Goal: Transaction & Acquisition: Book appointment/travel/reservation

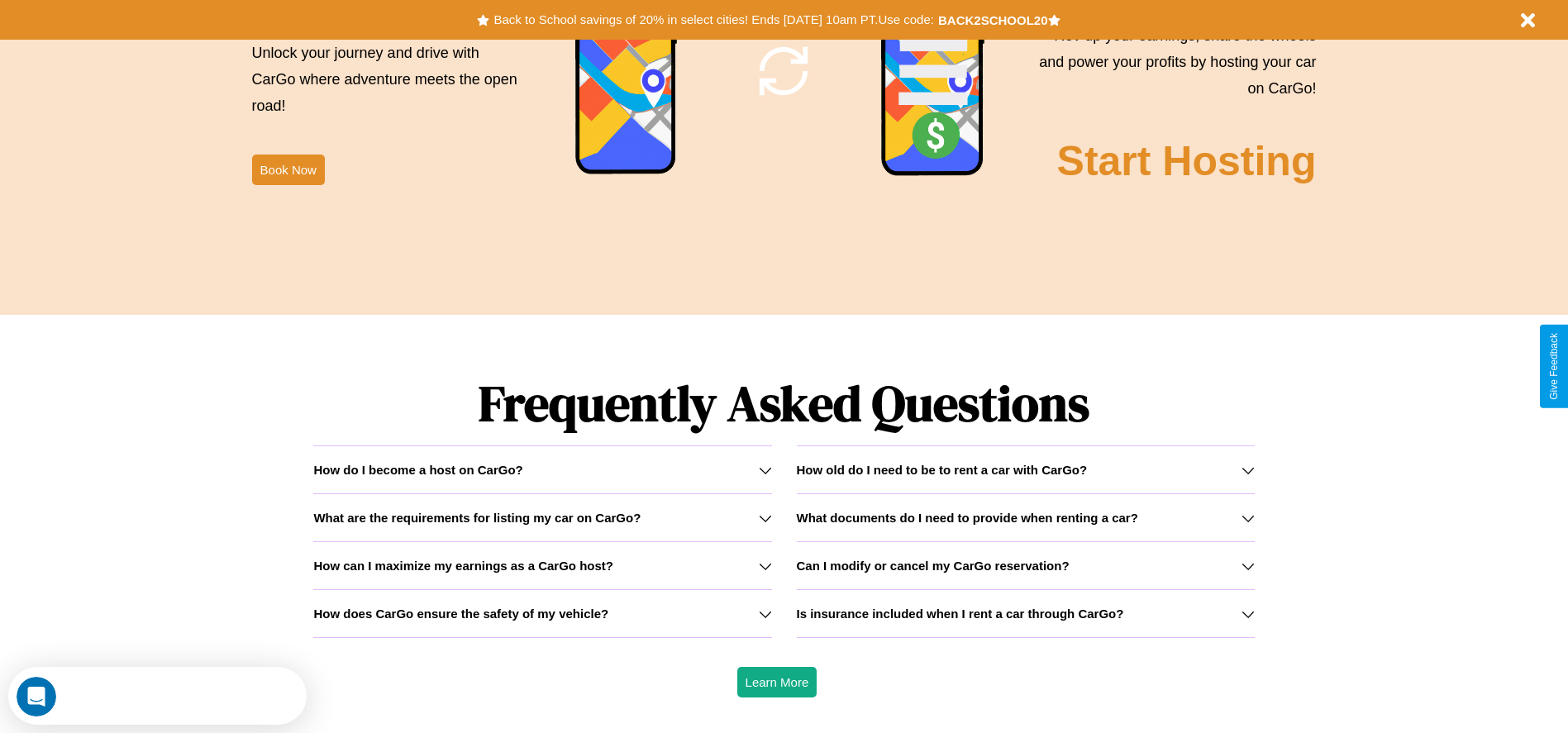
scroll to position [2370, 0]
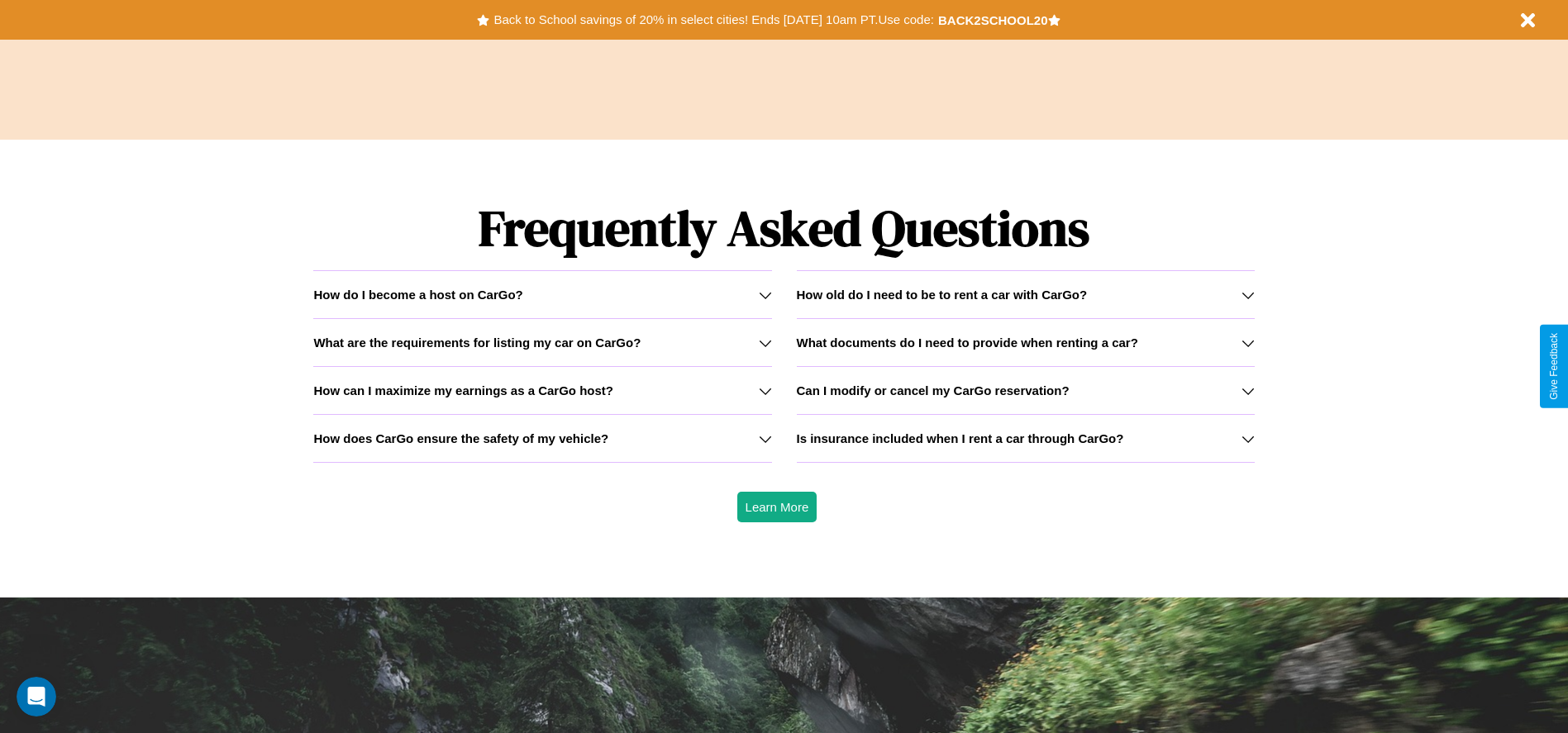
click at [542, 341] on h3 "What are the requirements for listing my car on CarGo?" at bounding box center [476, 342] width 327 height 14
click at [1025, 390] on h3 "Can I modify or cancel my CarGo reservation?" at bounding box center [933, 391] width 273 height 14
click at [1247, 294] on icon at bounding box center [1247, 294] width 13 height 13
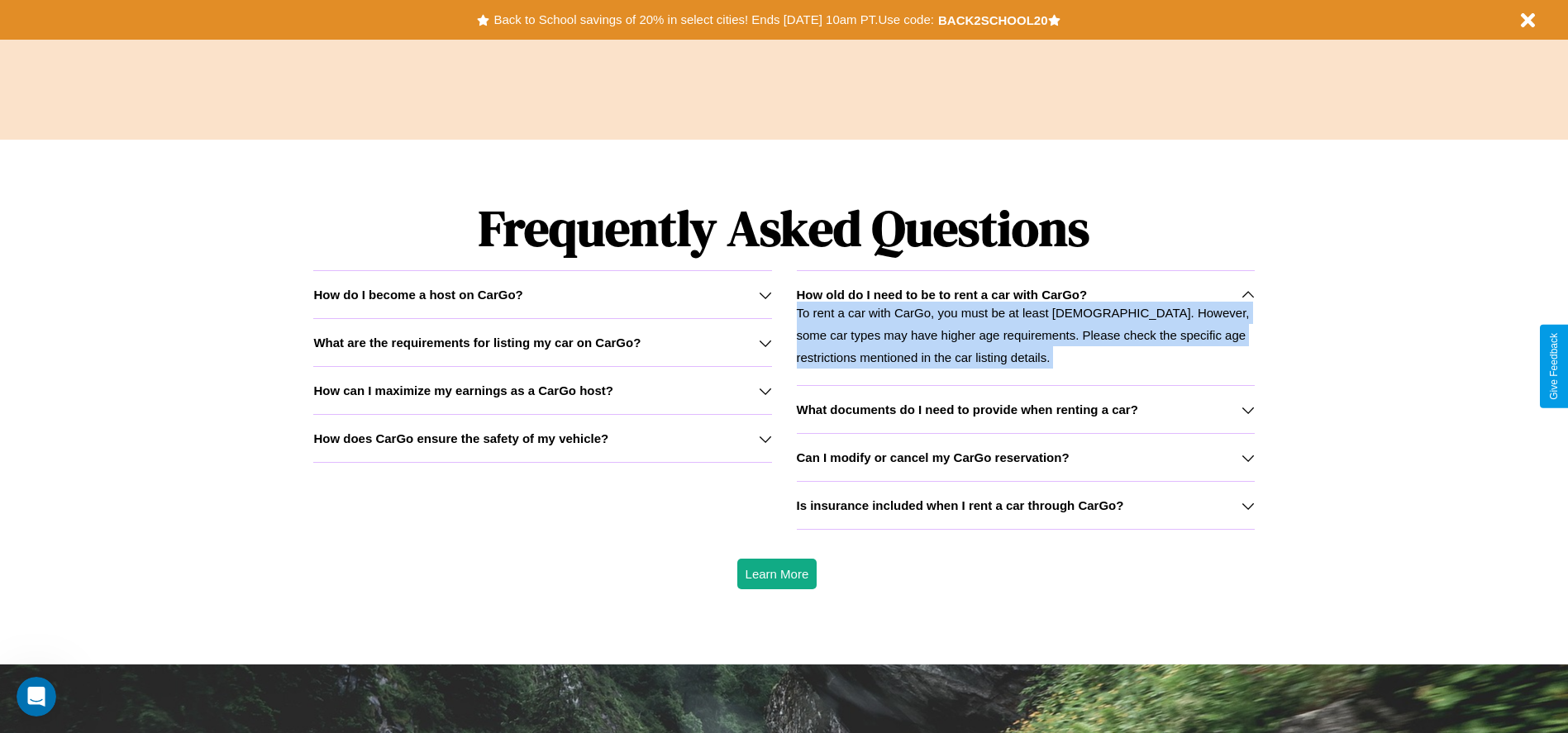
click at [1247, 294] on icon at bounding box center [1247, 294] width 13 height 13
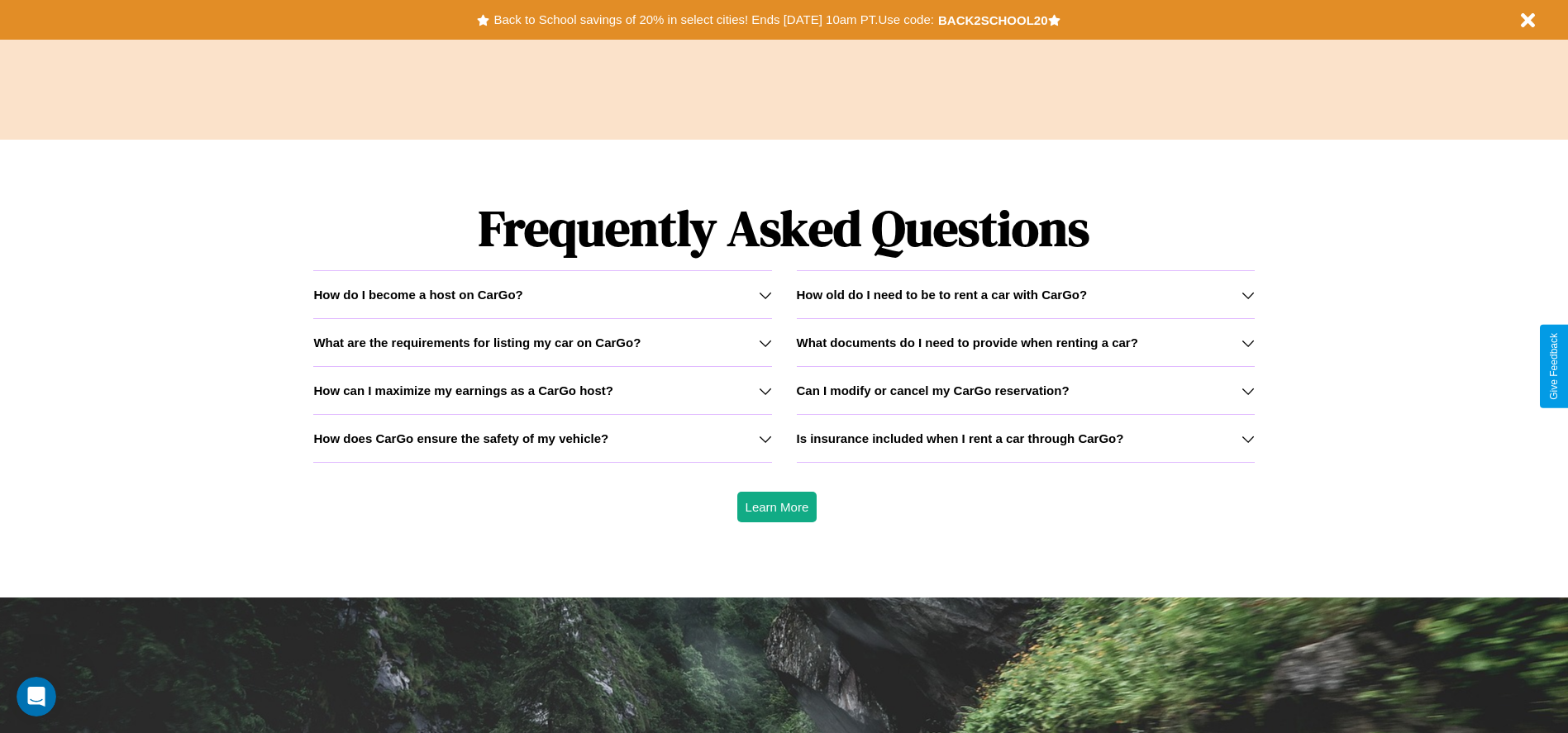
click at [1247, 341] on icon at bounding box center [1247, 342] width 13 height 13
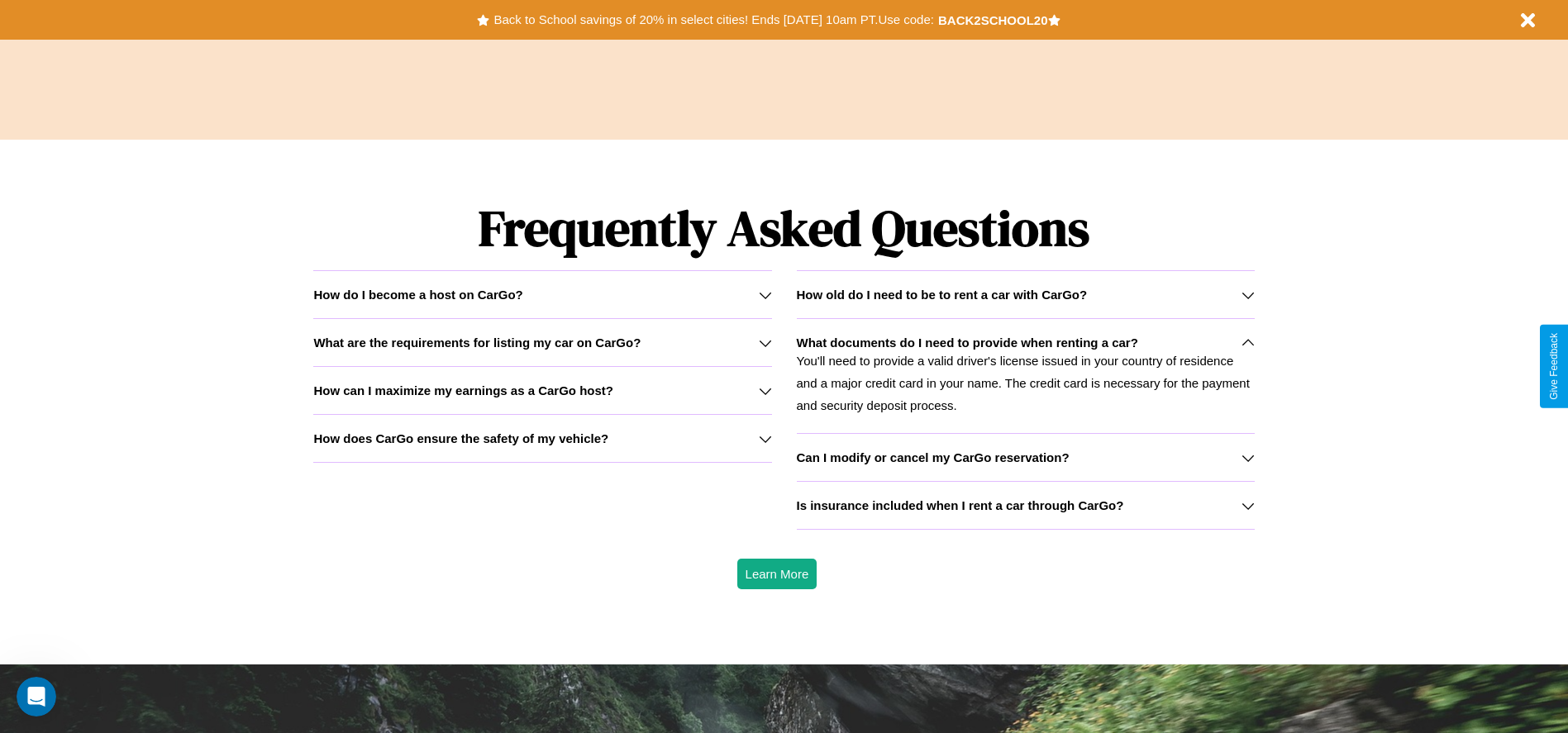
click at [1025, 504] on h3 "Is insurance included when I rent a car through CarGo?" at bounding box center [959, 505] width 327 height 14
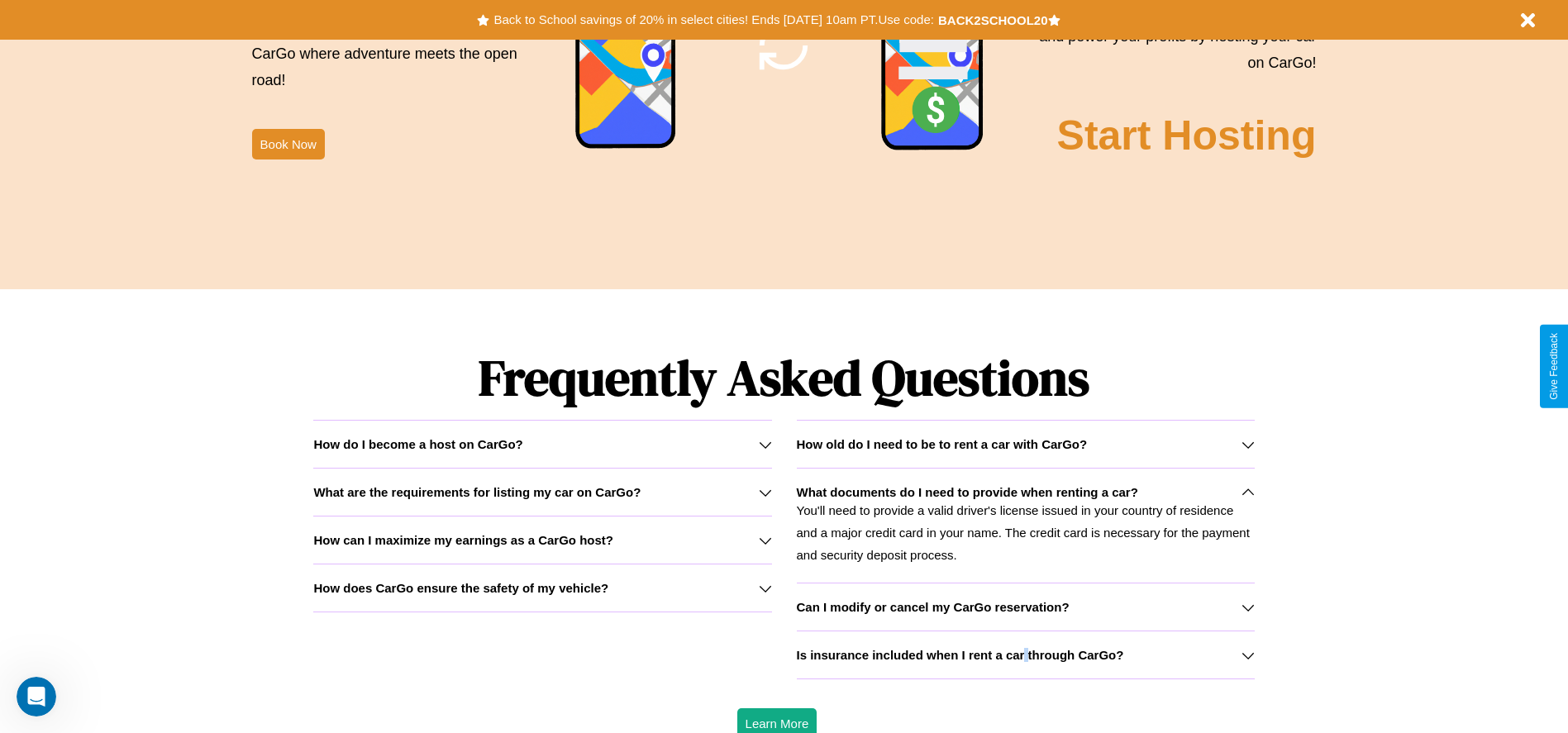
scroll to position [342, 0]
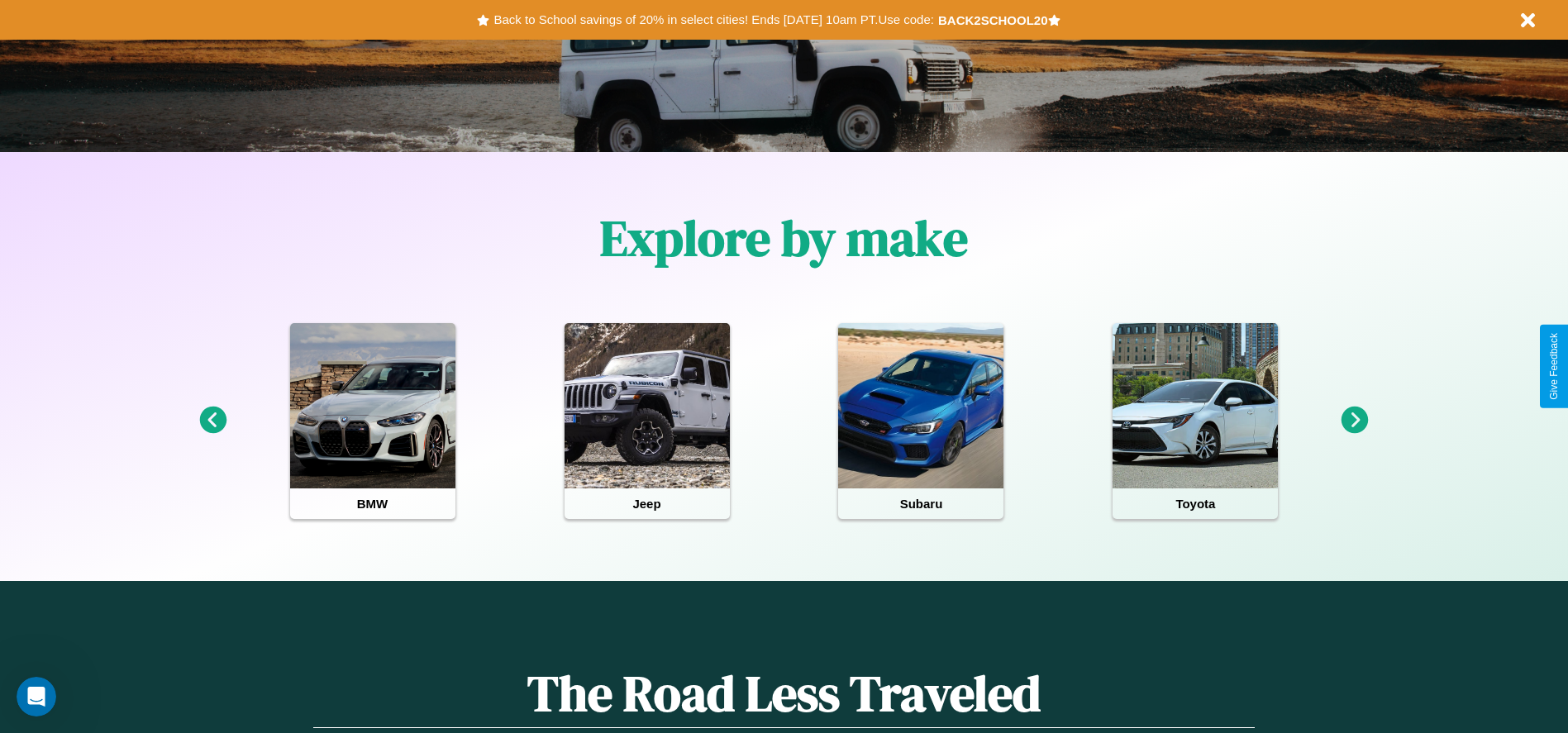
click at [212, 420] on icon at bounding box center [213, 420] width 27 height 27
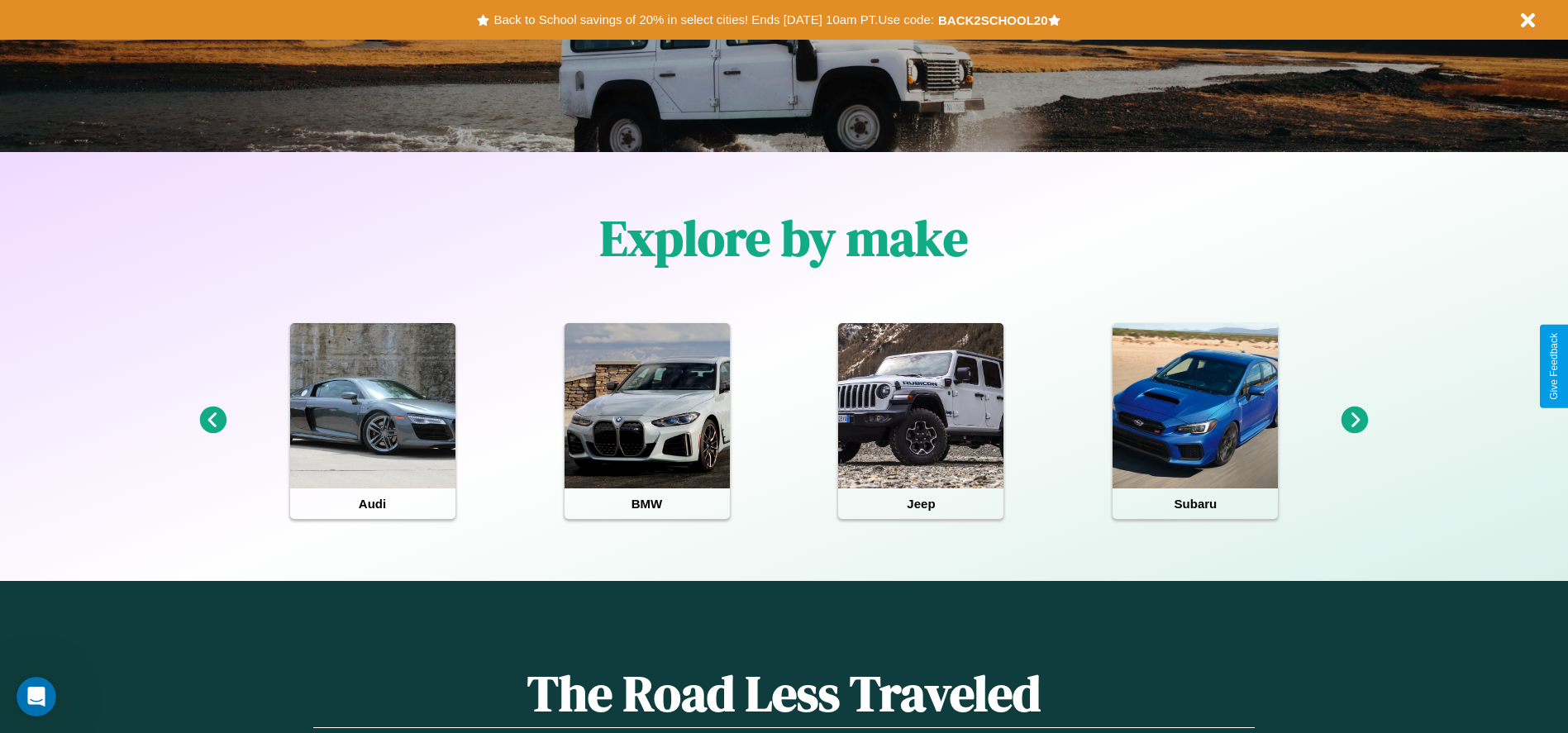
click at [212, 420] on icon at bounding box center [213, 420] width 27 height 27
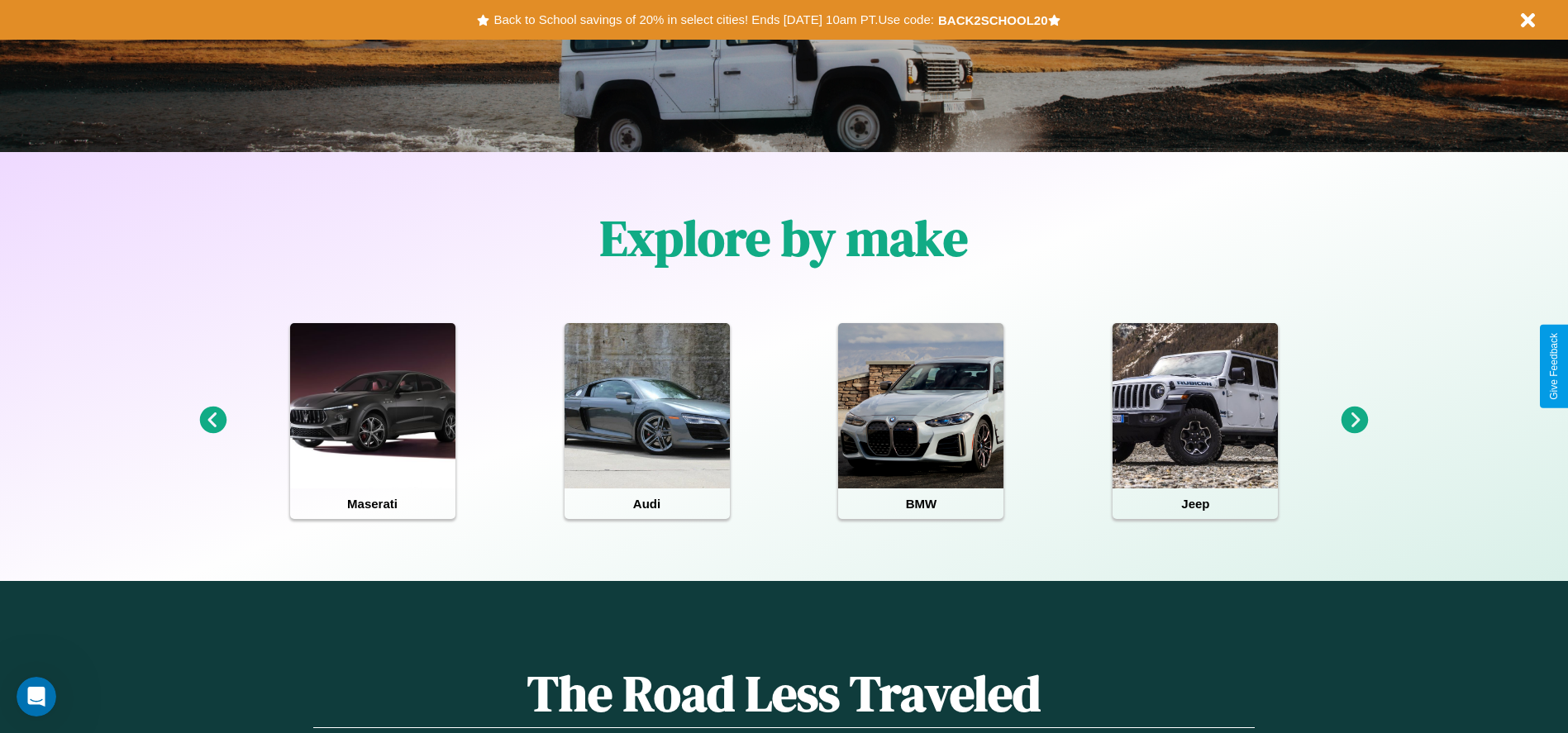
click at [1355, 420] on icon at bounding box center [1355, 420] width 27 height 27
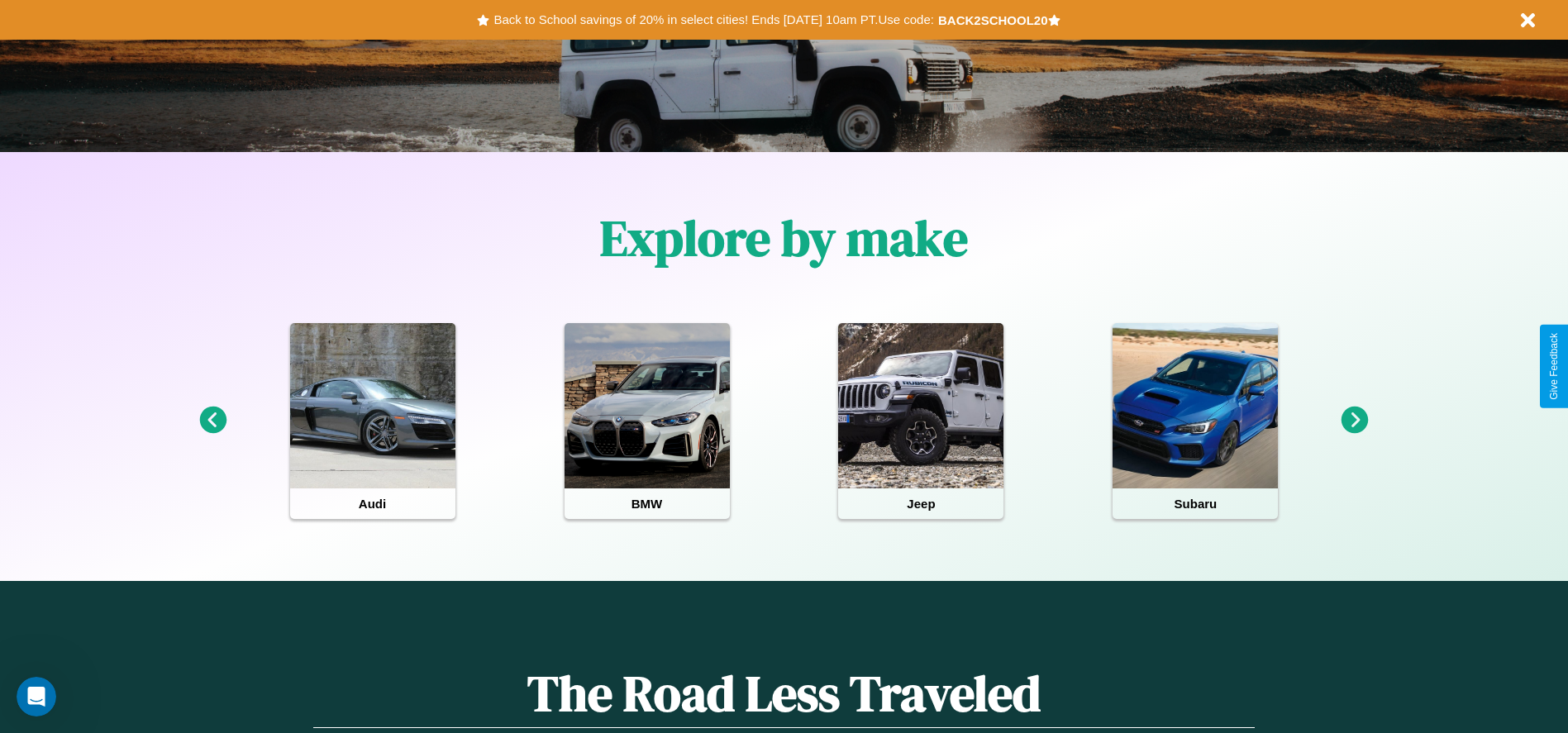
click at [1355, 420] on icon at bounding box center [1355, 420] width 27 height 27
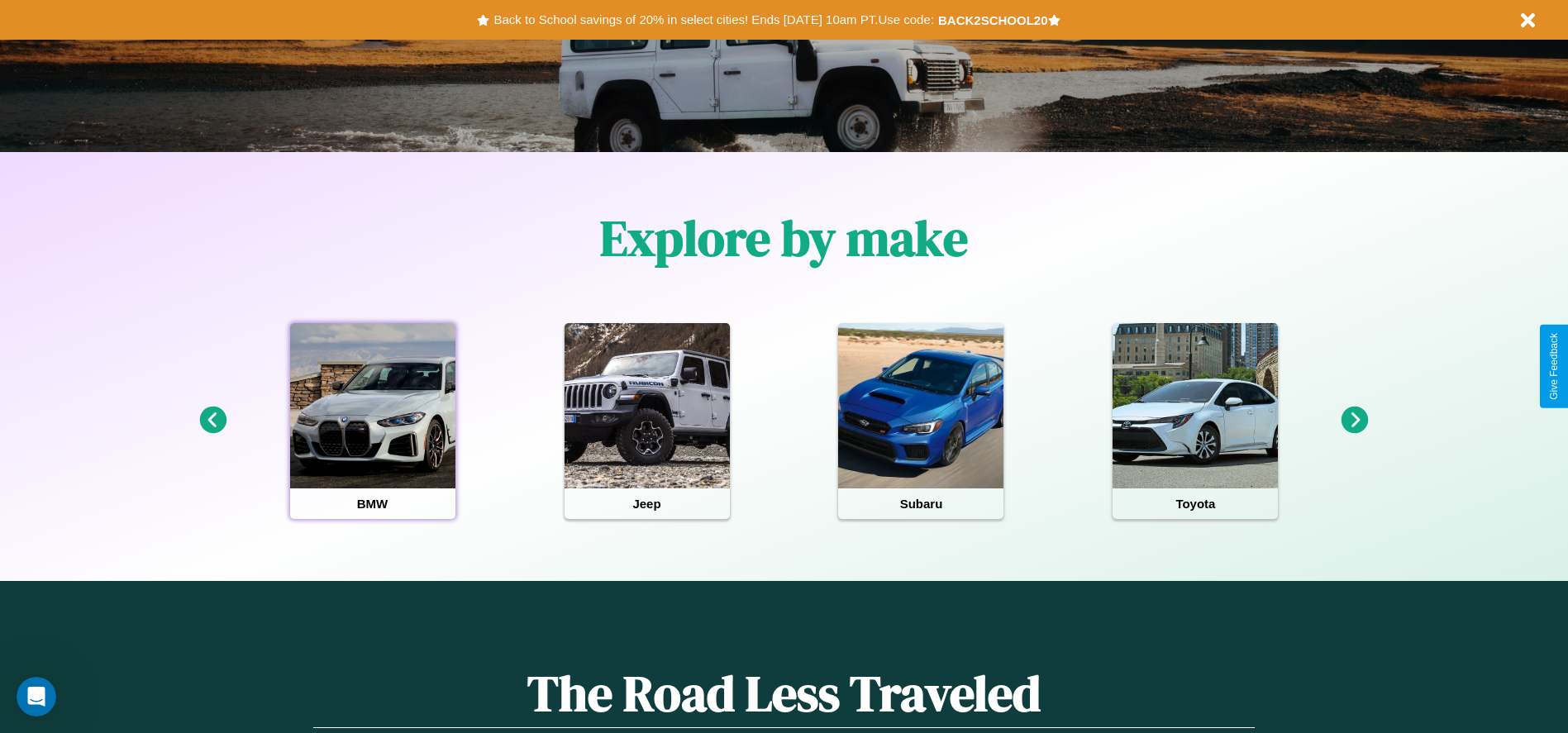
click at [372, 420] on div at bounding box center [372, 405] width 165 height 165
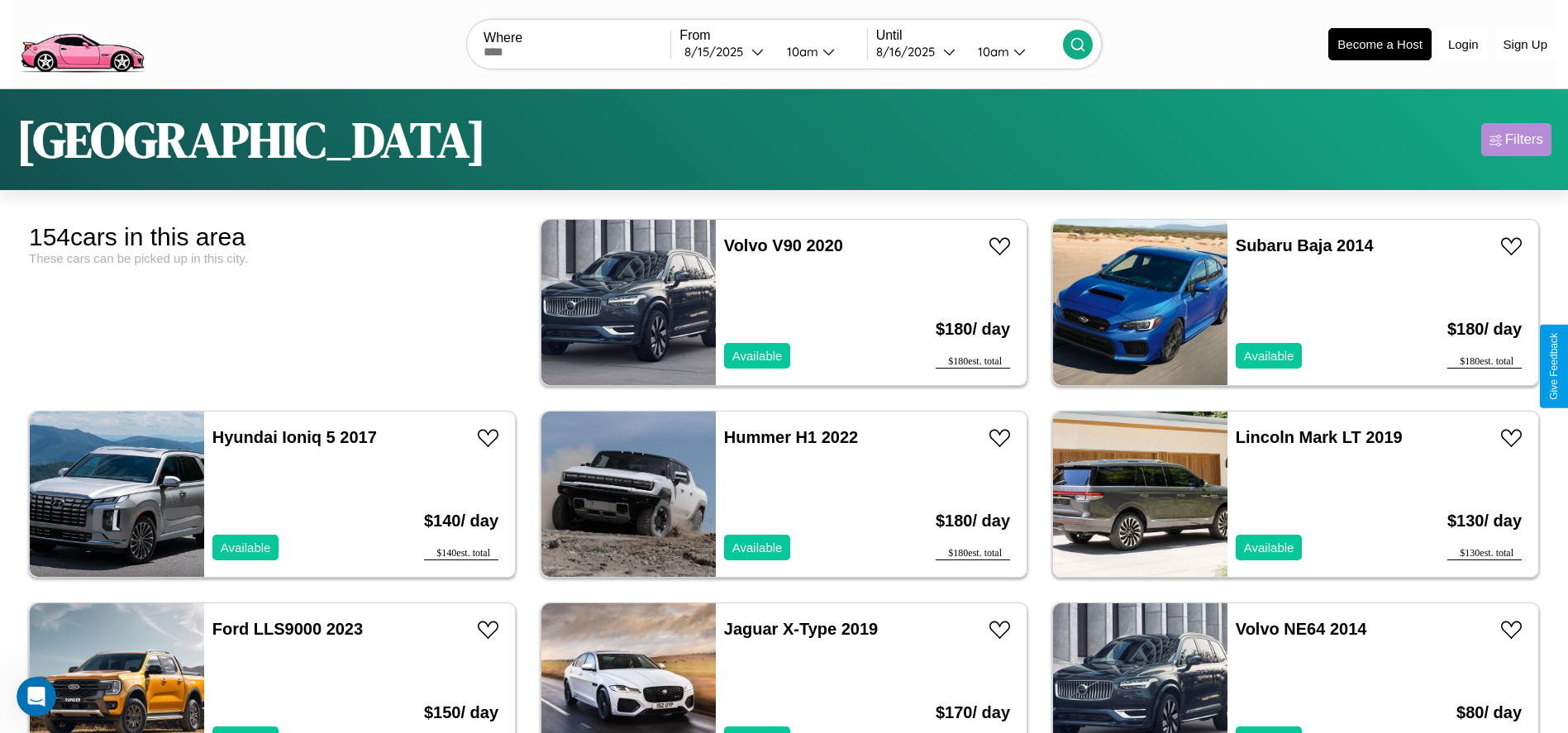
click at [1516, 139] on div "Filters" at bounding box center [1524, 139] width 38 height 17
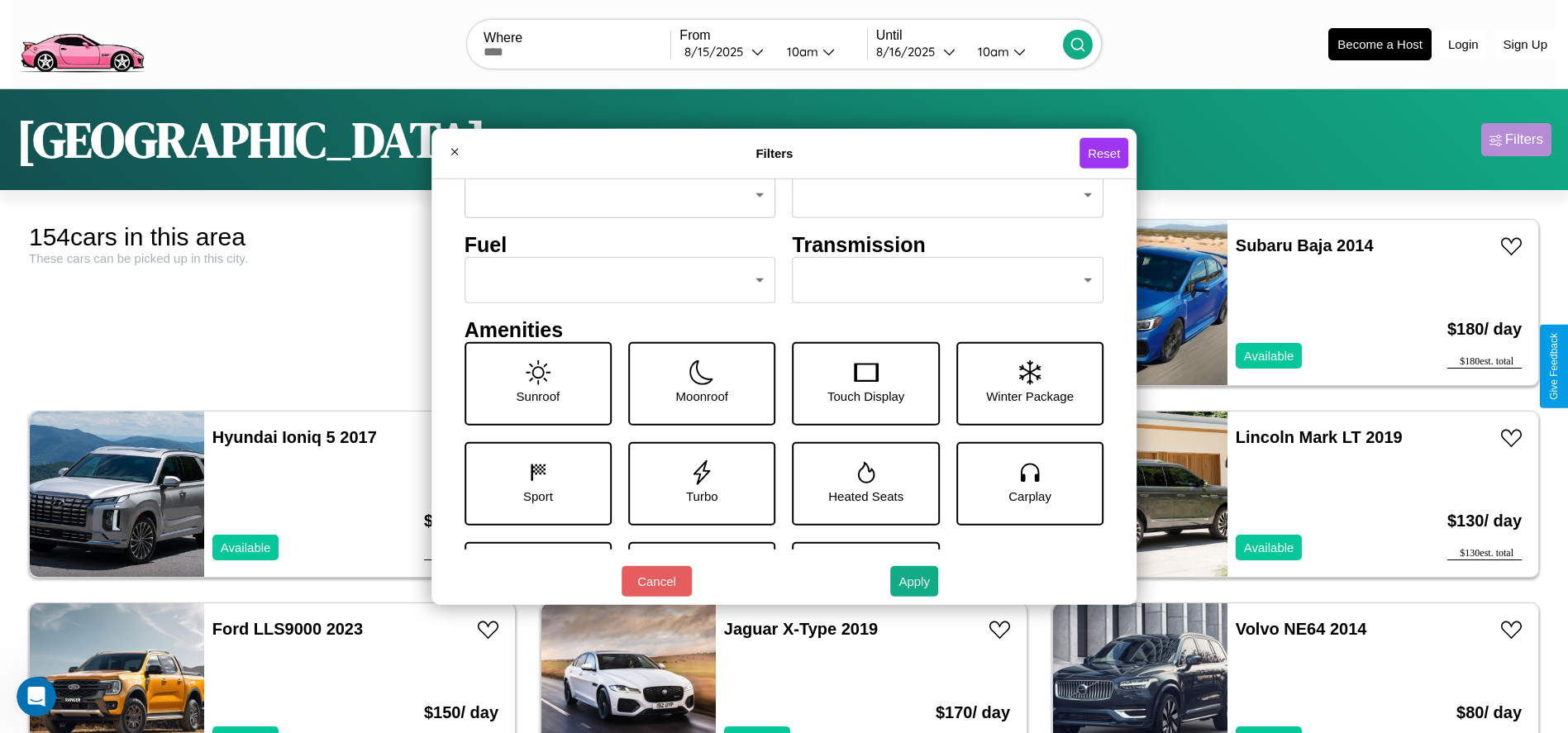
scroll to position [229, 0]
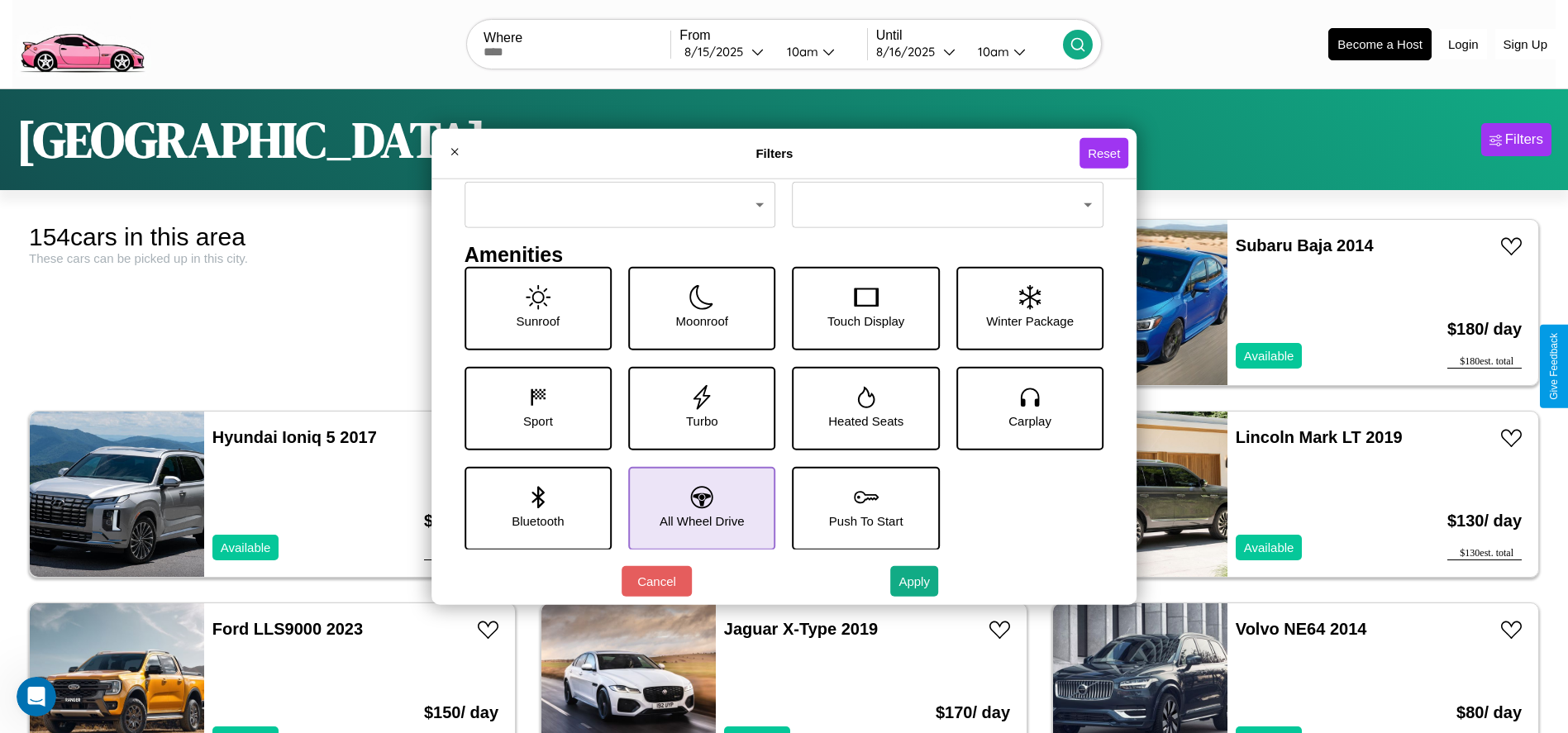
click at [696, 507] on icon at bounding box center [702, 497] width 23 height 23
click at [534, 407] on icon at bounding box center [537, 395] width 25 height 25
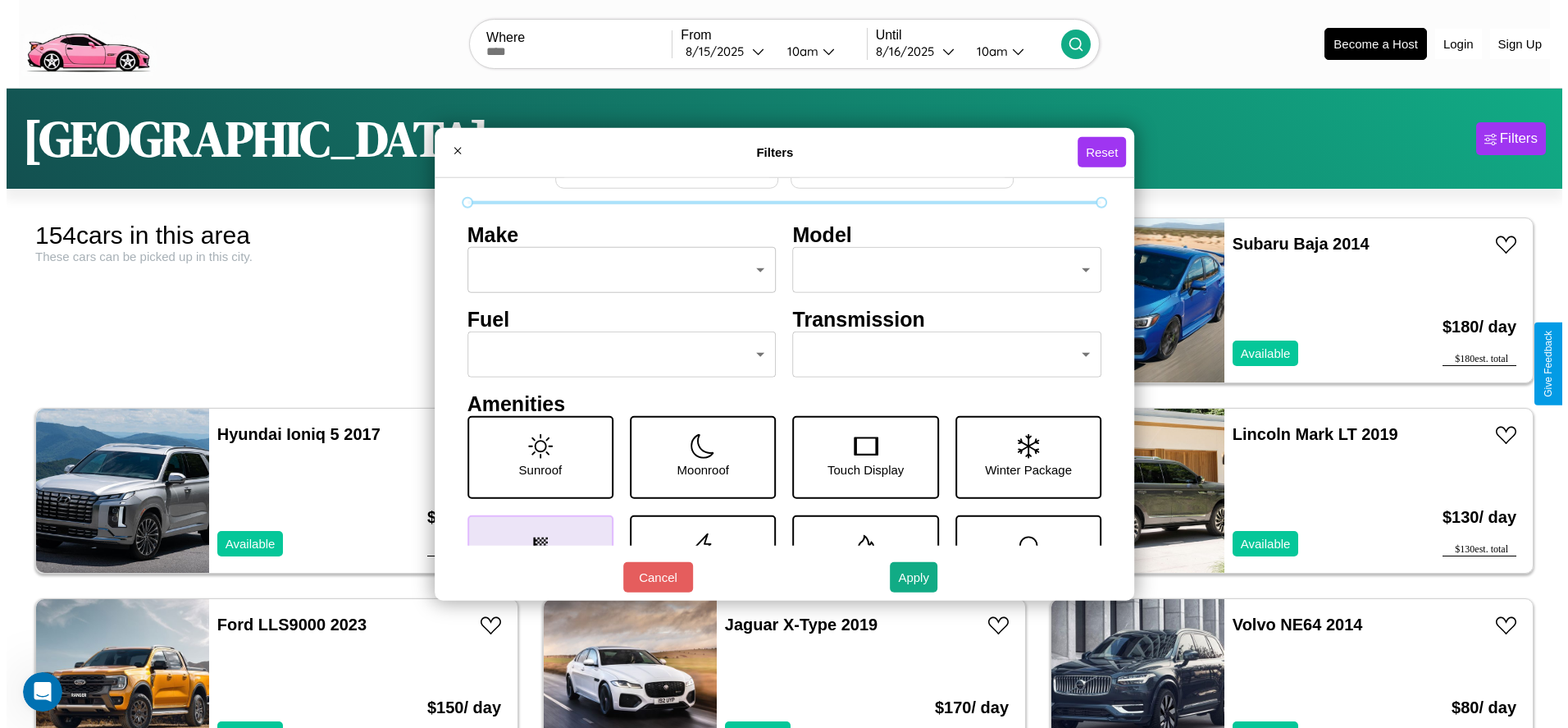
scroll to position [0, 0]
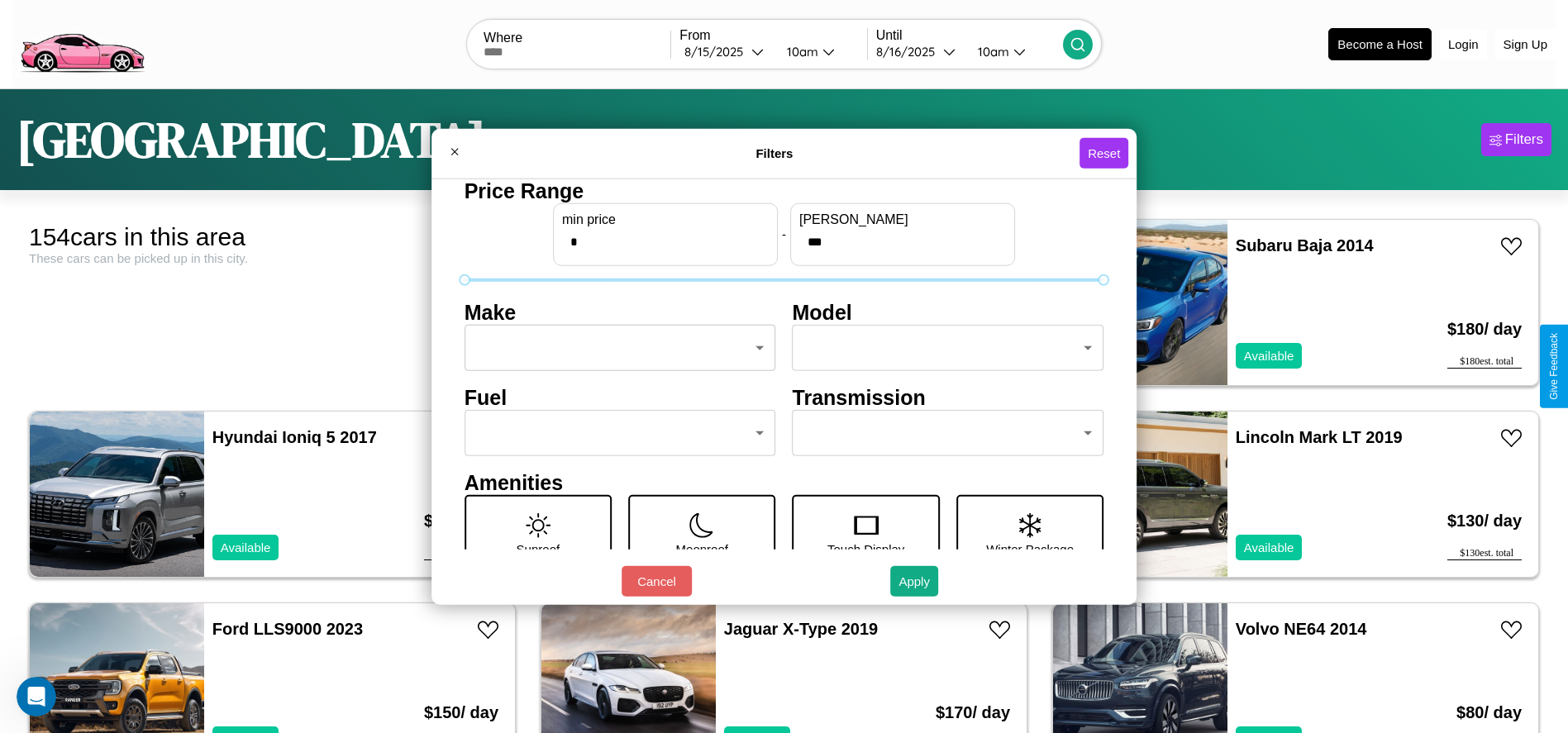
click at [615, 347] on body "CarGo Where From 8 / 15 / 2025 10am Until 8 / 16 / 2025 10am Become a Host Logi…" at bounding box center [784, 417] width 1568 height 835
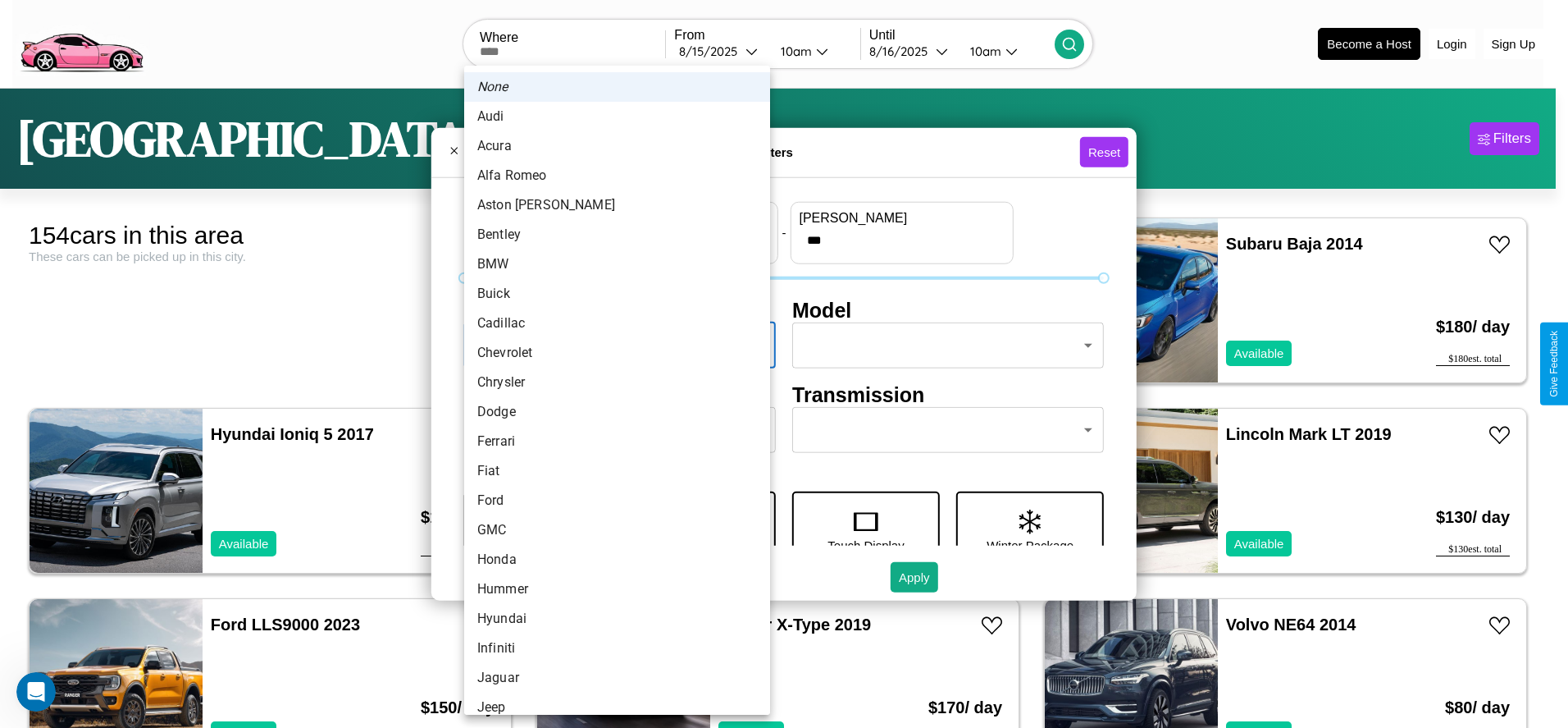
click at [611, 353] on li "Chevrolet" at bounding box center [617, 353] width 306 height 29
type input "*********"
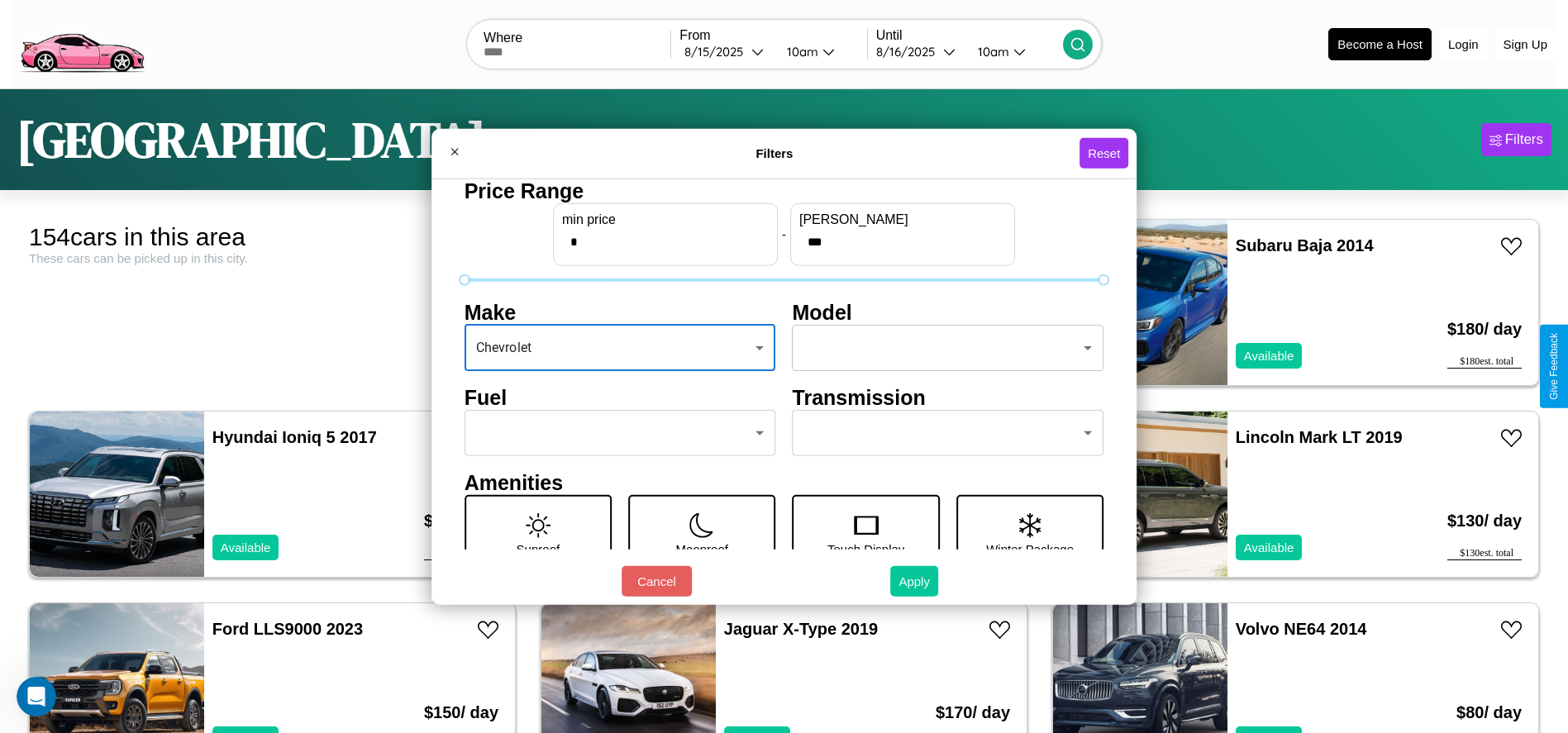
click at [915, 581] on button "Apply" at bounding box center [914, 581] width 48 height 30
